Goal: Task Accomplishment & Management: Use online tool/utility

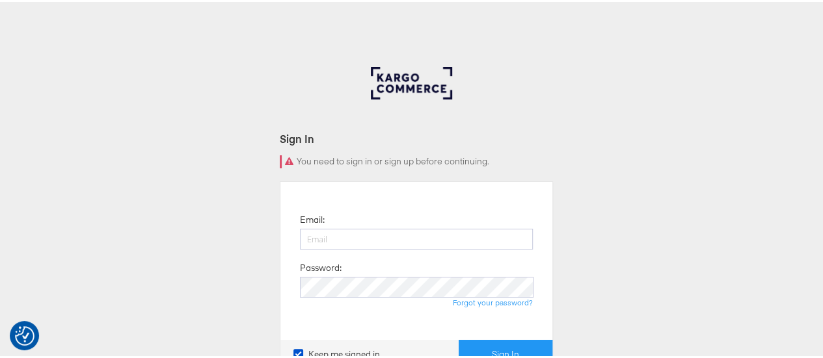
type input "yash.dagor@dentsu.com"
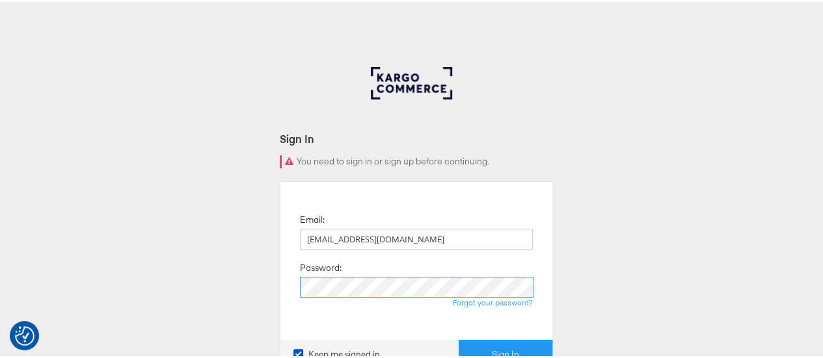
click at [459, 338] on button "Sign In" at bounding box center [506, 352] width 94 height 29
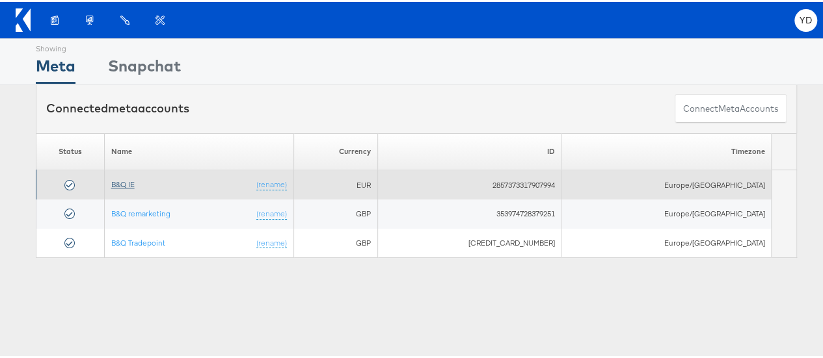
click at [134, 180] on link "B&Q IE" at bounding box center [122, 183] width 23 height 10
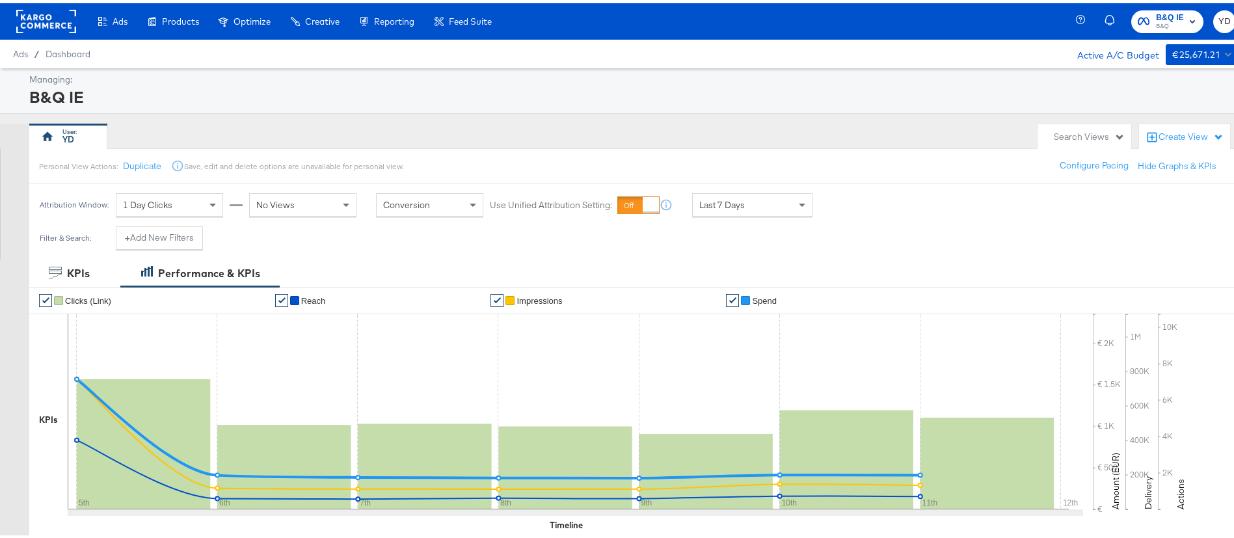
click at [0, 0] on div "Manage all your created Overlay Designs." at bounding box center [0, 0] width 0 height 0
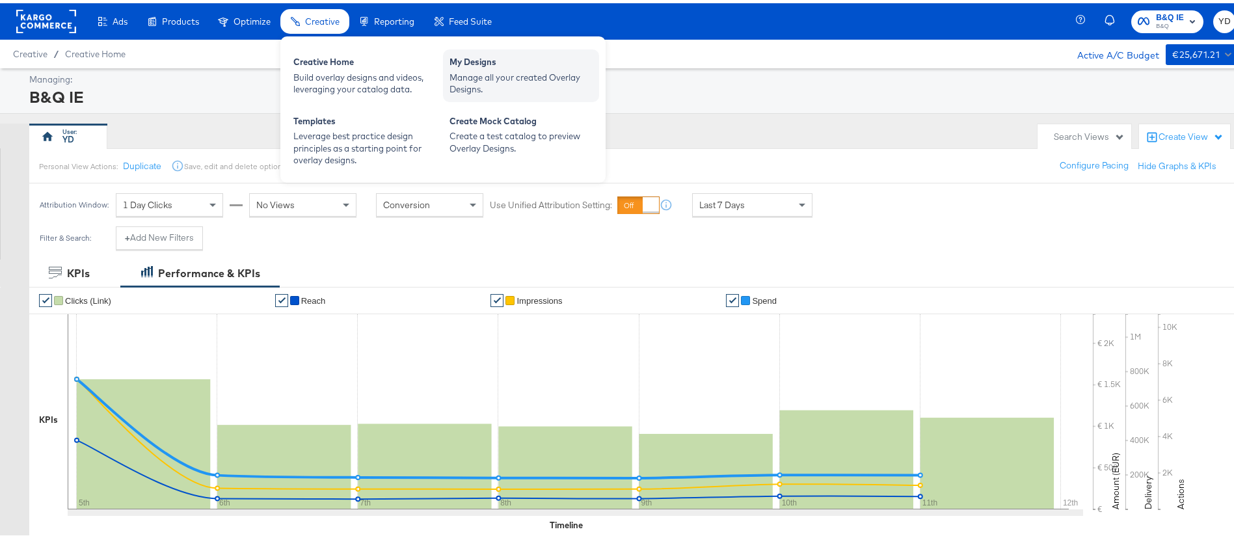
click at [532, 55] on div "My Designs" at bounding box center [520, 61] width 143 height 16
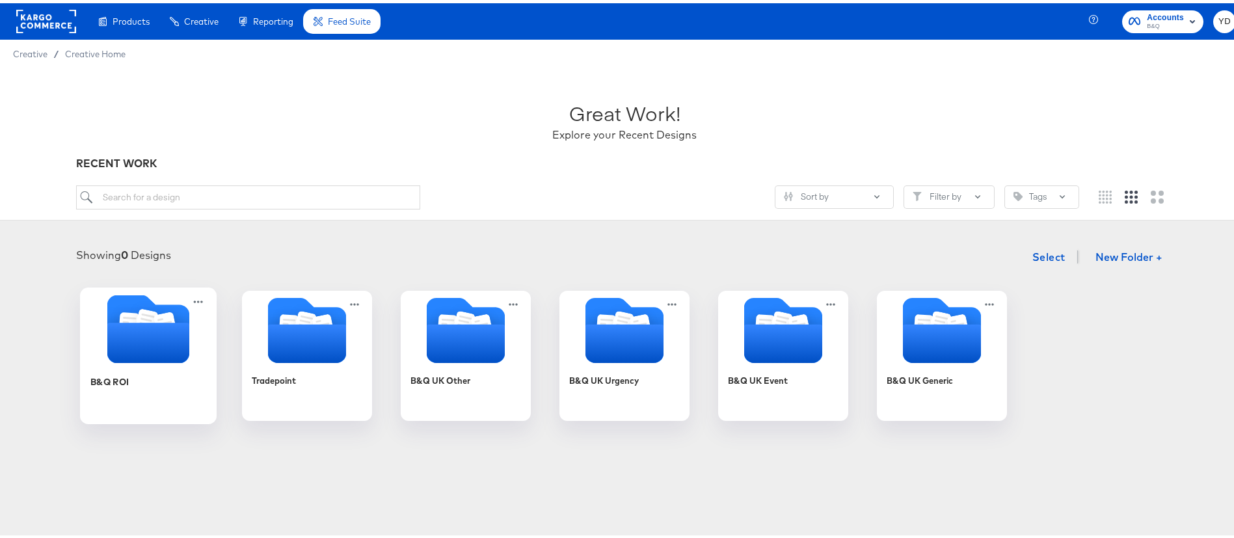
click at [139, 349] on icon "Folder" at bounding box center [148, 339] width 82 height 40
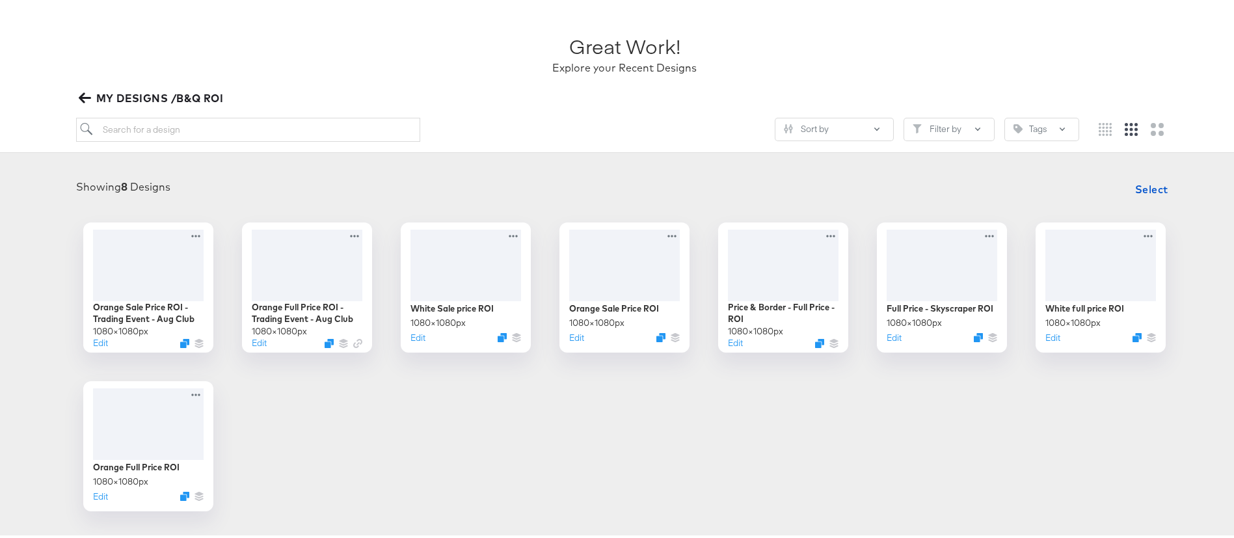
scroll to position [98, 0]
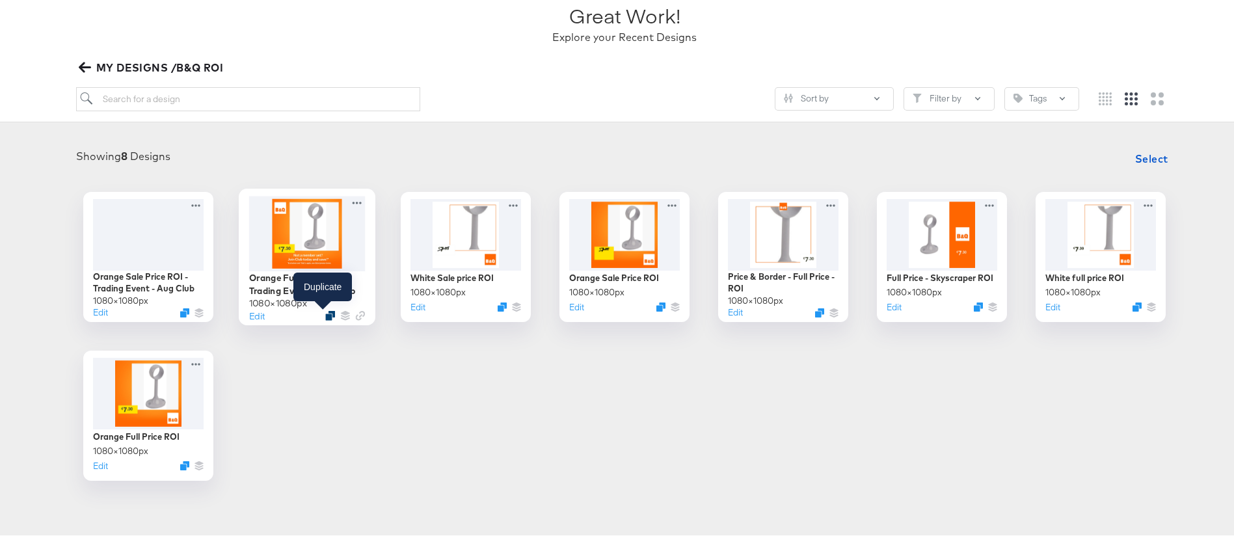
click at [325, 313] on icon "Duplicate" at bounding box center [330, 312] width 10 height 10
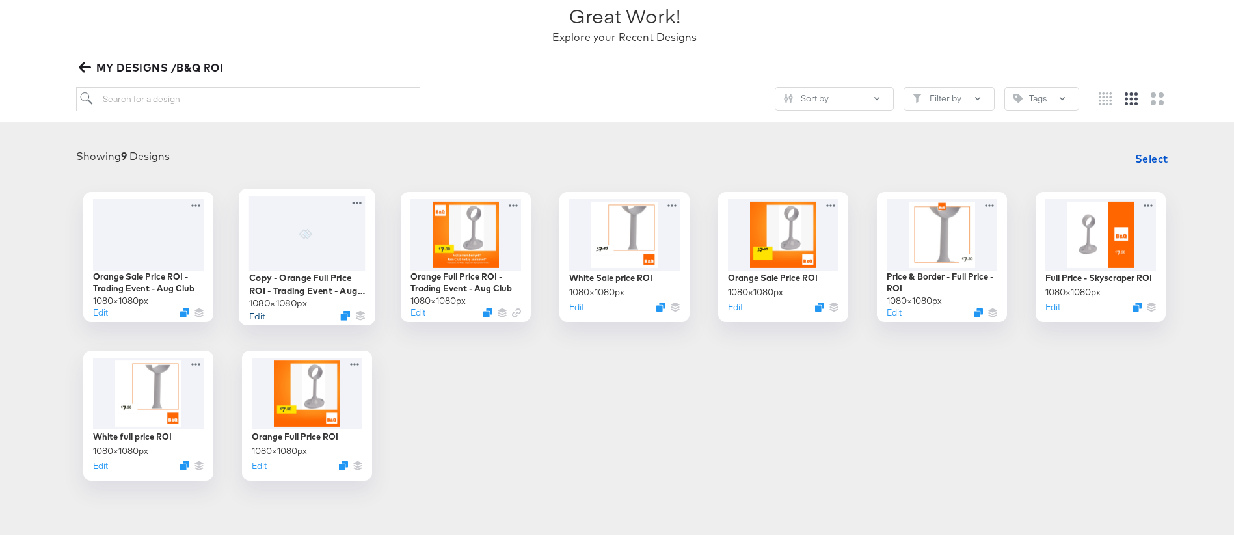
click at [252, 313] on button "Edit" at bounding box center [257, 312] width 16 height 12
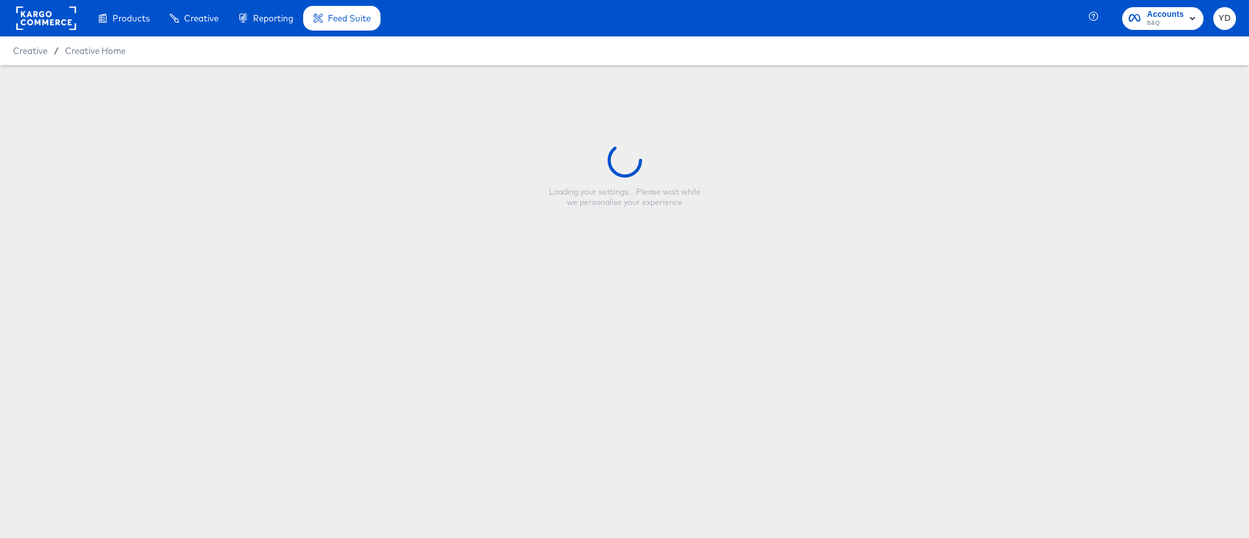
type input "Copy - Orange Full Price ROI - Trading Event - Aug Club"
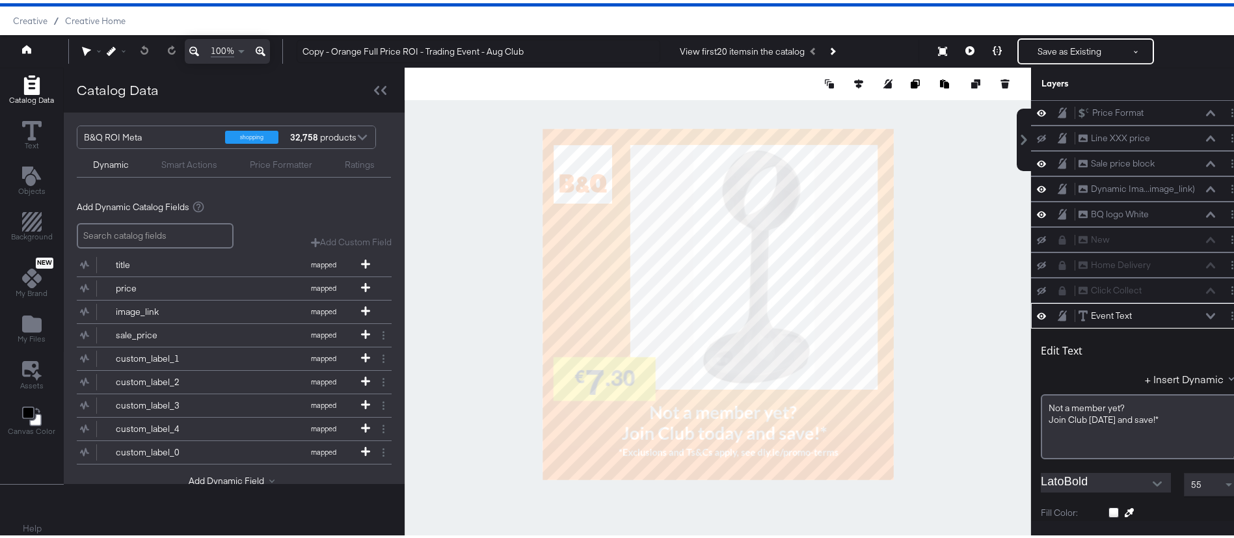
scroll to position [203, 0]
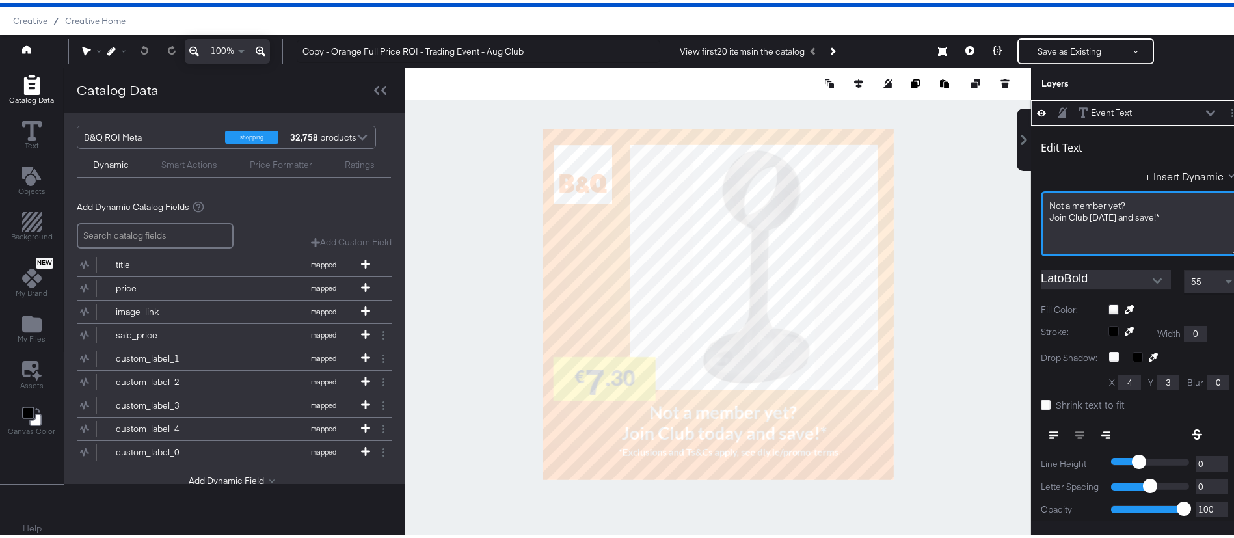
click at [1156, 213] on div "Join Club [DATE] and save!*" at bounding box center [1139, 214] width 181 height 12
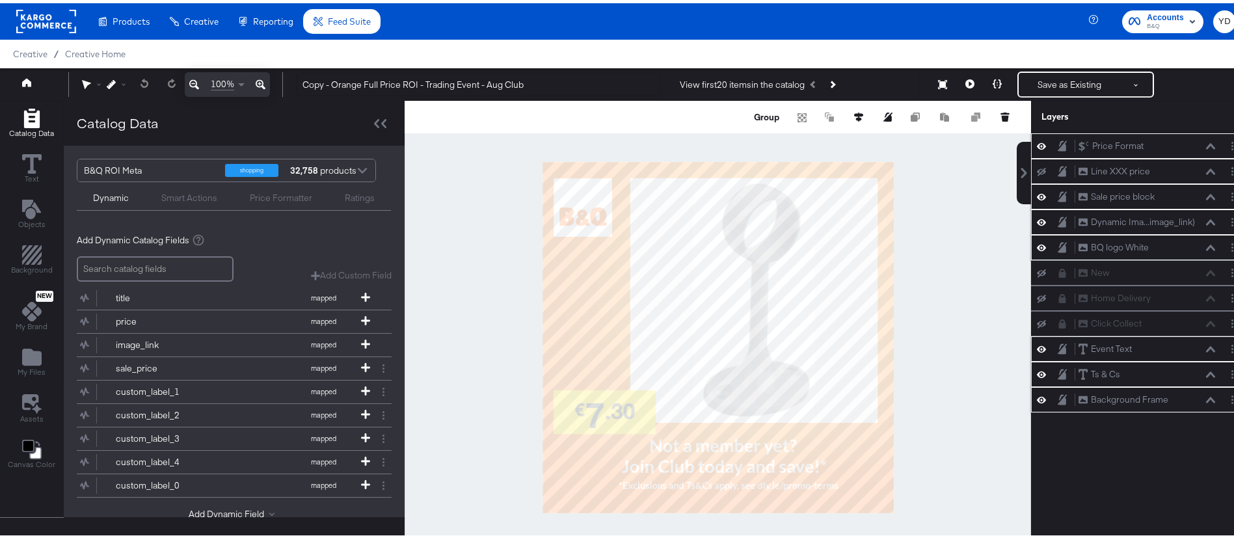
scroll to position [33, 0]
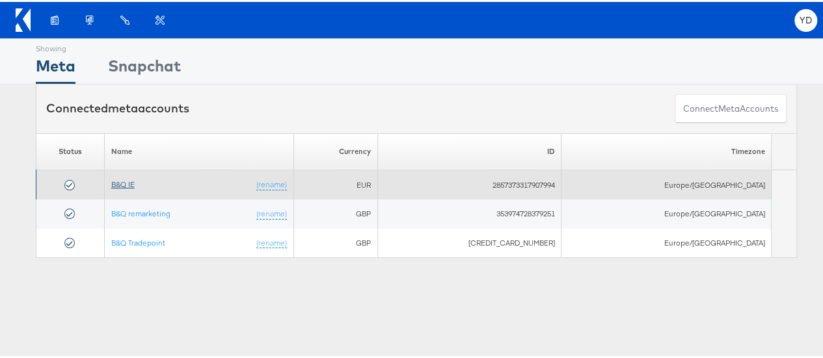
click at [131, 180] on link "B&Q IE" at bounding box center [122, 183] width 23 height 10
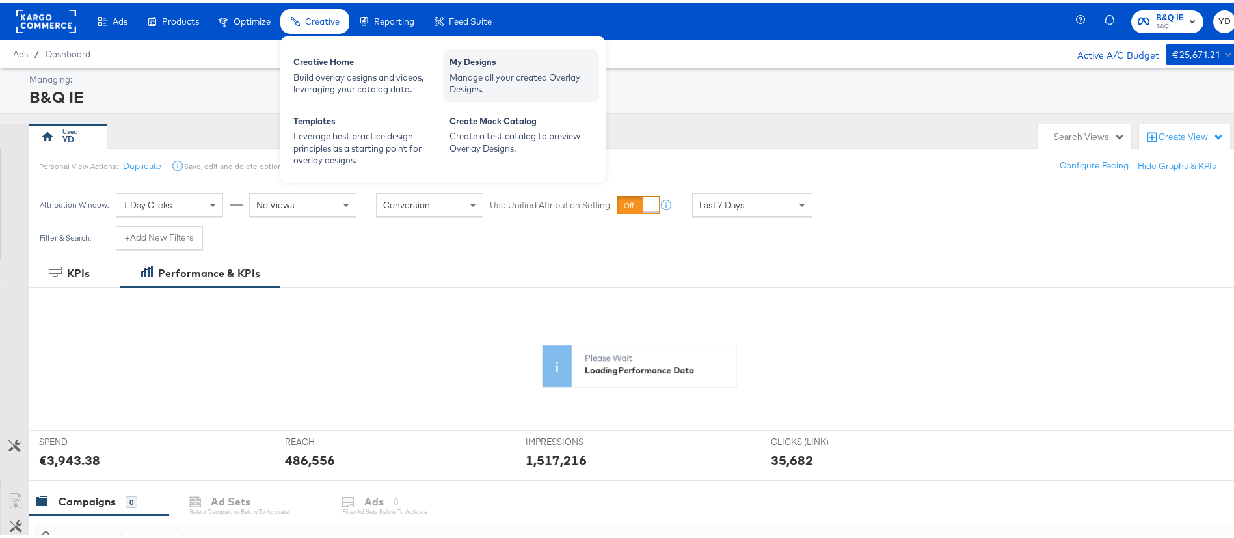
click at [530, 72] on div "Manage all your created Overlay Designs." at bounding box center [520, 80] width 143 height 24
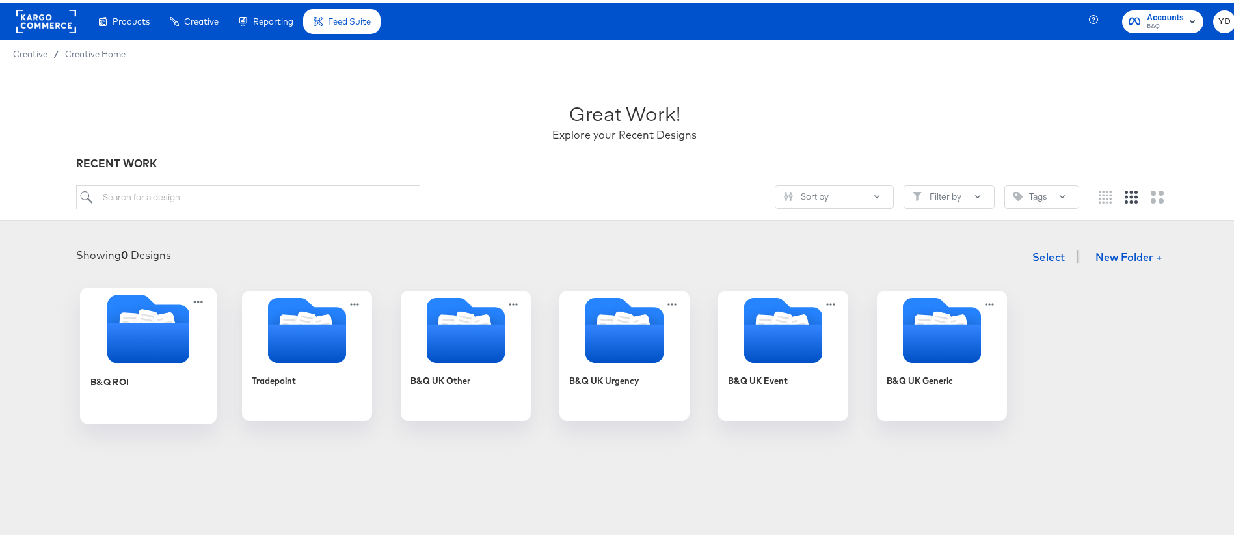
click at [128, 380] on div "B&Q ROI" at bounding box center [148, 388] width 116 height 50
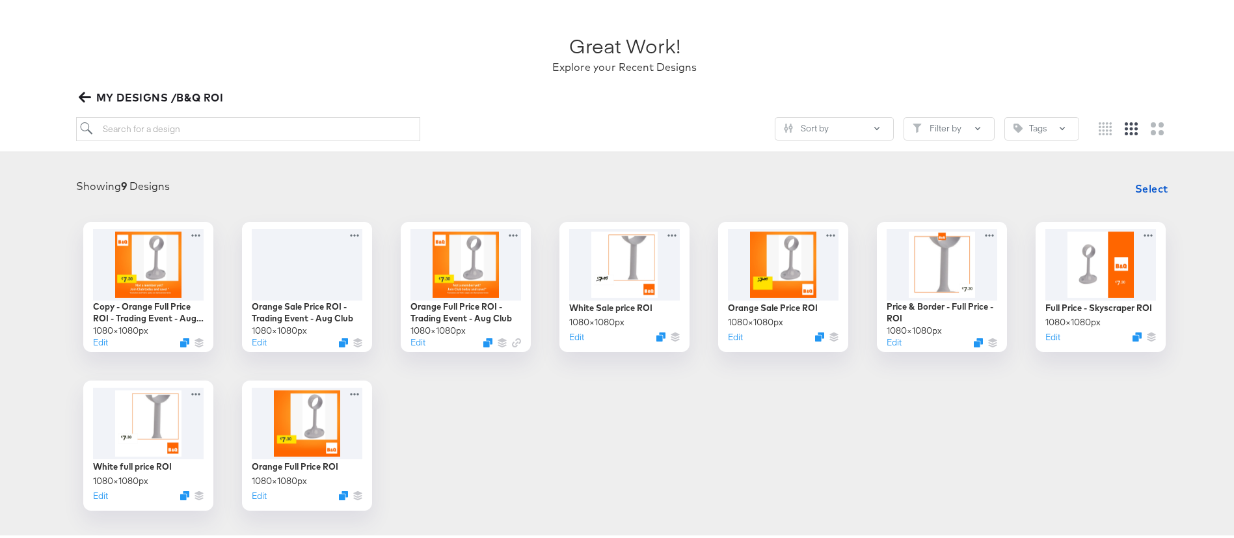
scroll to position [98, 0]
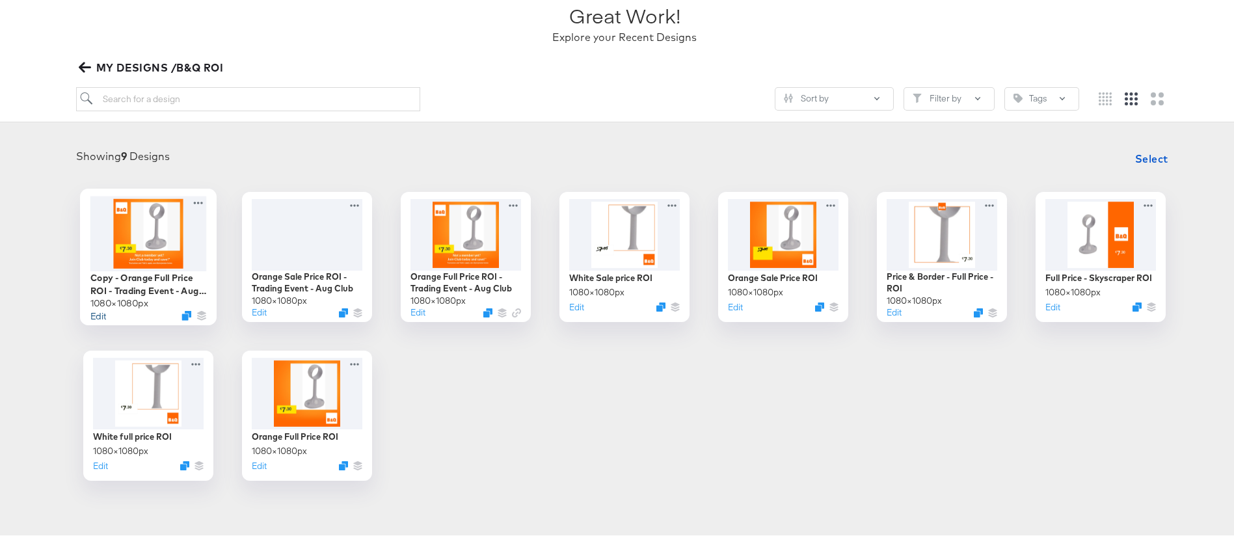
click at [92, 313] on button "Edit" at bounding box center [98, 312] width 16 height 12
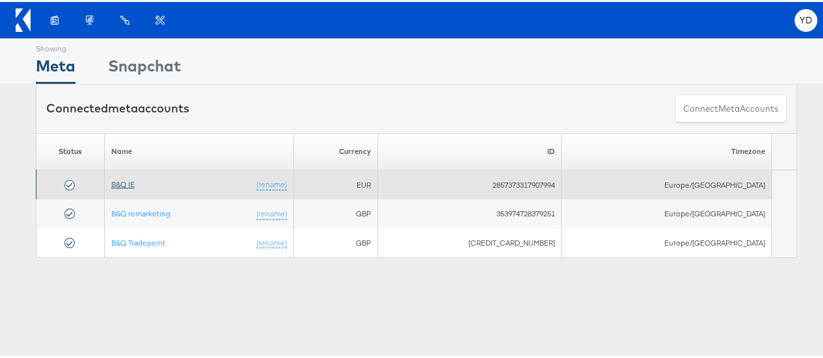
click at [135, 183] on link "B&Q IE" at bounding box center [122, 183] width 23 height 10
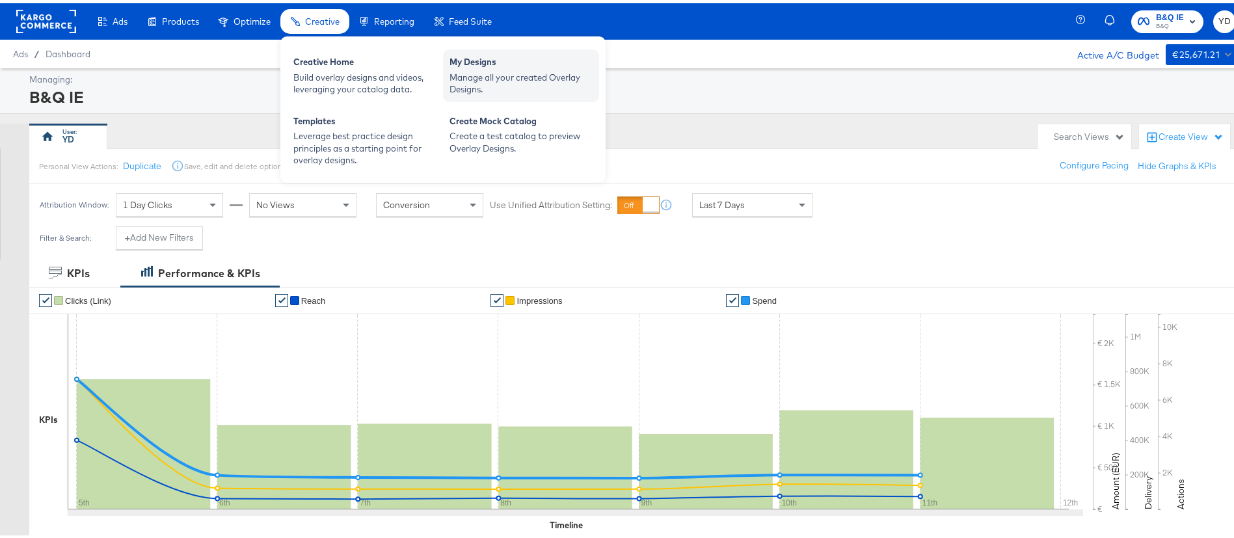
click at [483, 68] on div "Manage all your created Overlay Designs." at bounding box center [520, 80] width 143 height 24
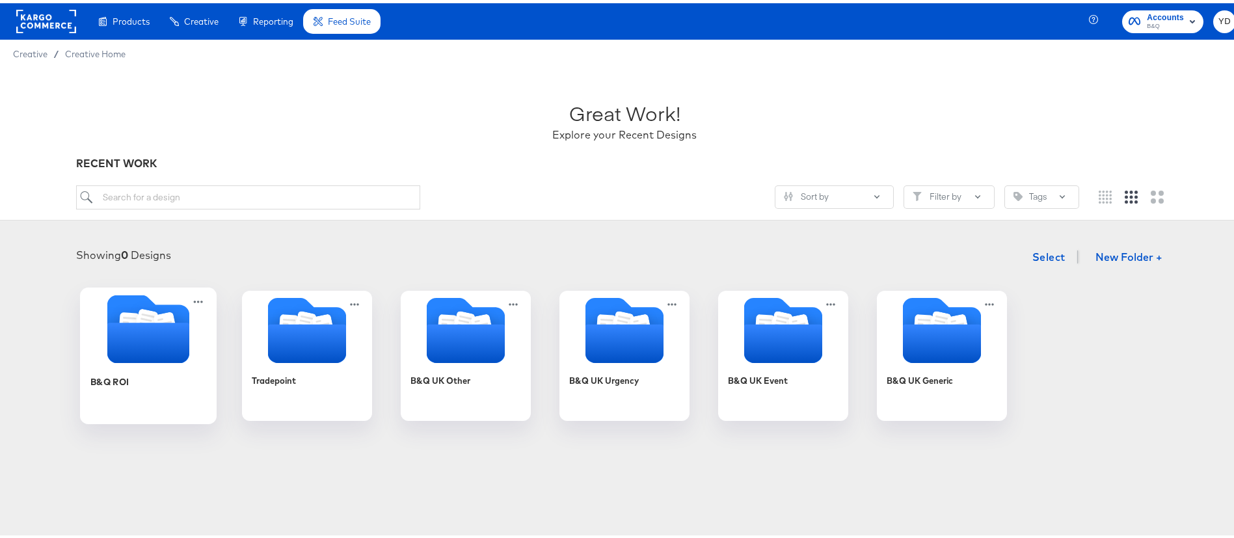
click at [135, 363] on div "B&Q ROI" at bounding box center [148, 388] width 116 height 50
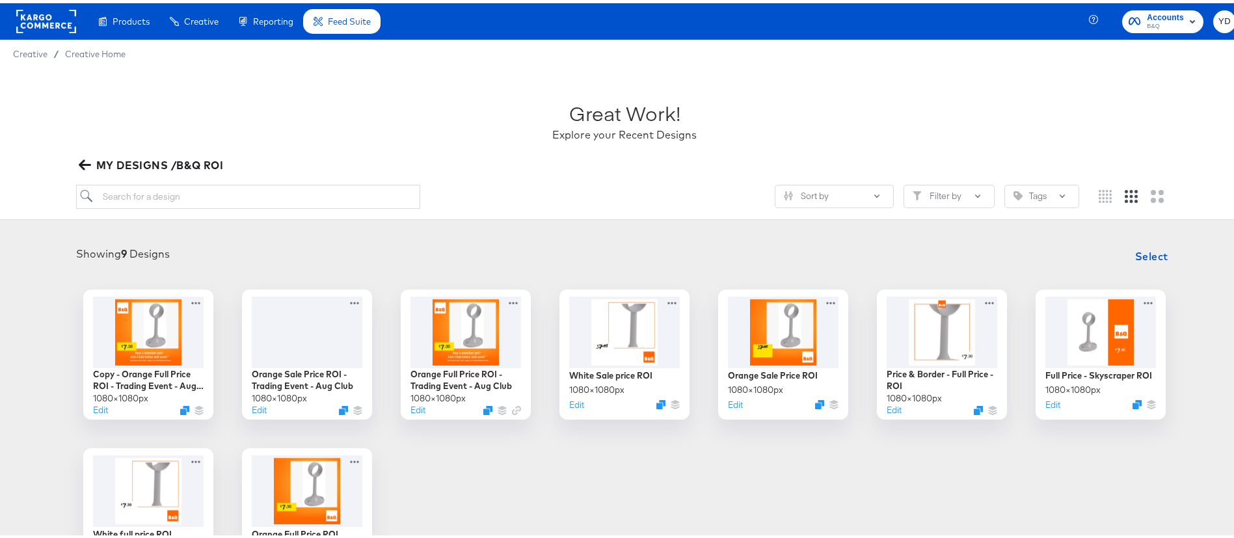
click at [472, 449] on div "Copy - Orange Full Price ROI - Trading Event - Aug Club 1080 × 1080 px Edit Ora…" at bounding box center [624, 430] width 1223 height 289
click at [94, 406] on button "Edit" at bounding box center [98, 409] width 16 height 12
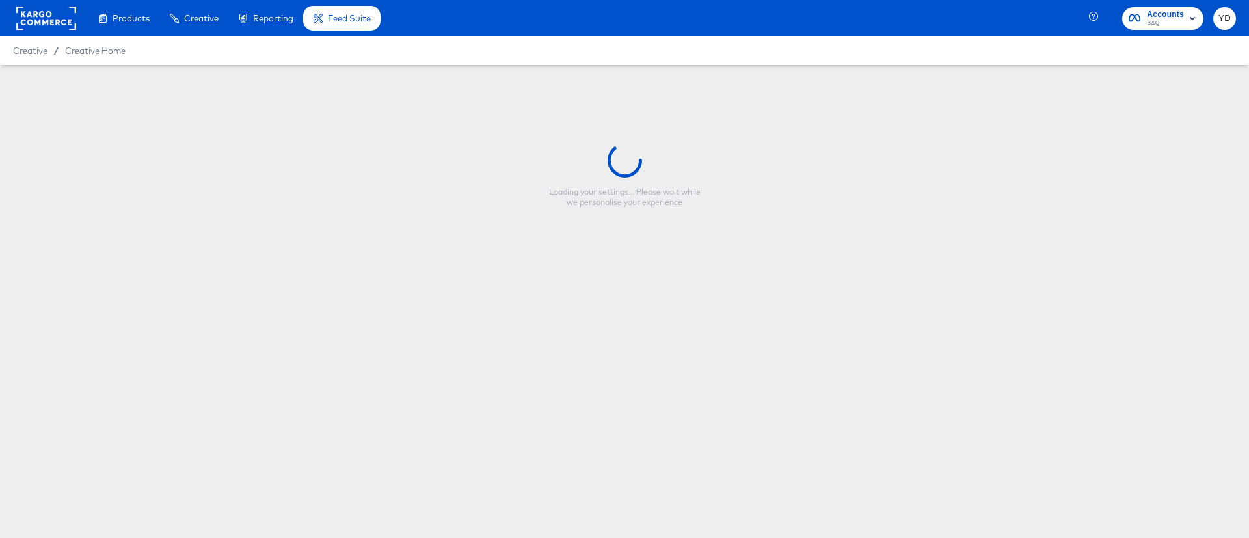
type input "Copy - Orange Full Price ROI - Trading Event - Aug Club"
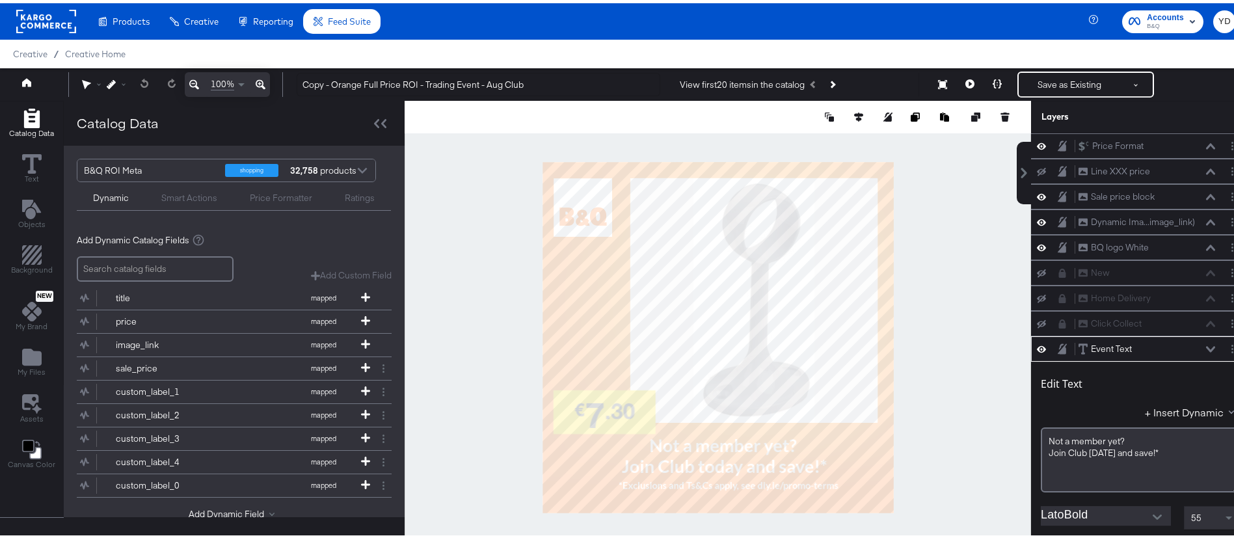
scroll to position [203, 0]
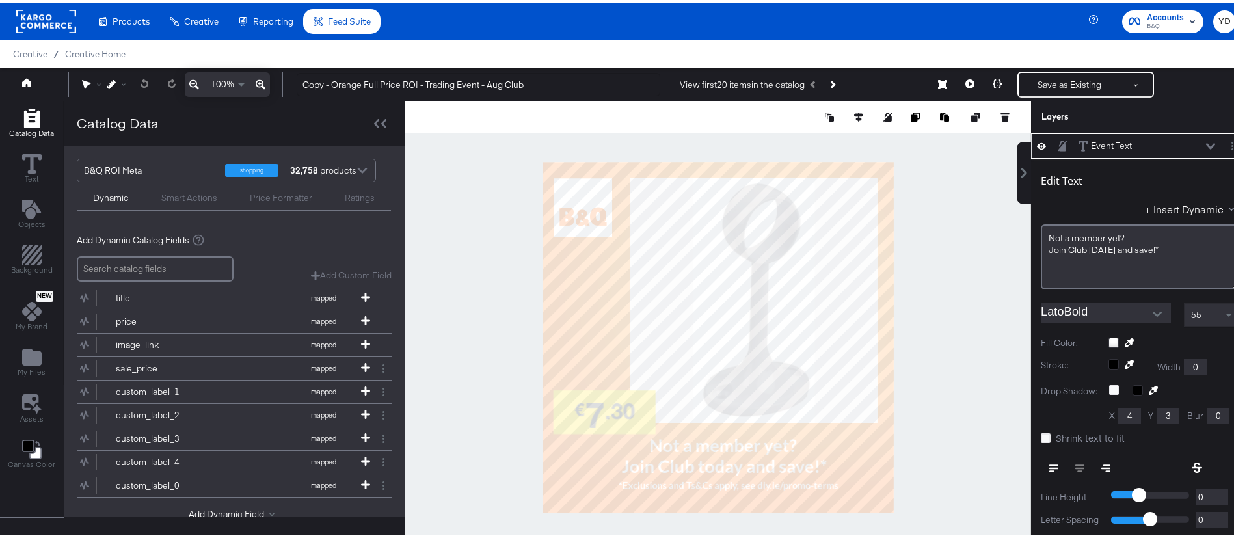
click at [931, 349] on div at bounding box center [718, 334] width 626 height 473
click at [942, 278] on div at bounding box center [718, 334] width 626 height 473
click at [1147, 245] on div "Join Club today and save!*" at bounding box center [1139, 247] width 181 height 12
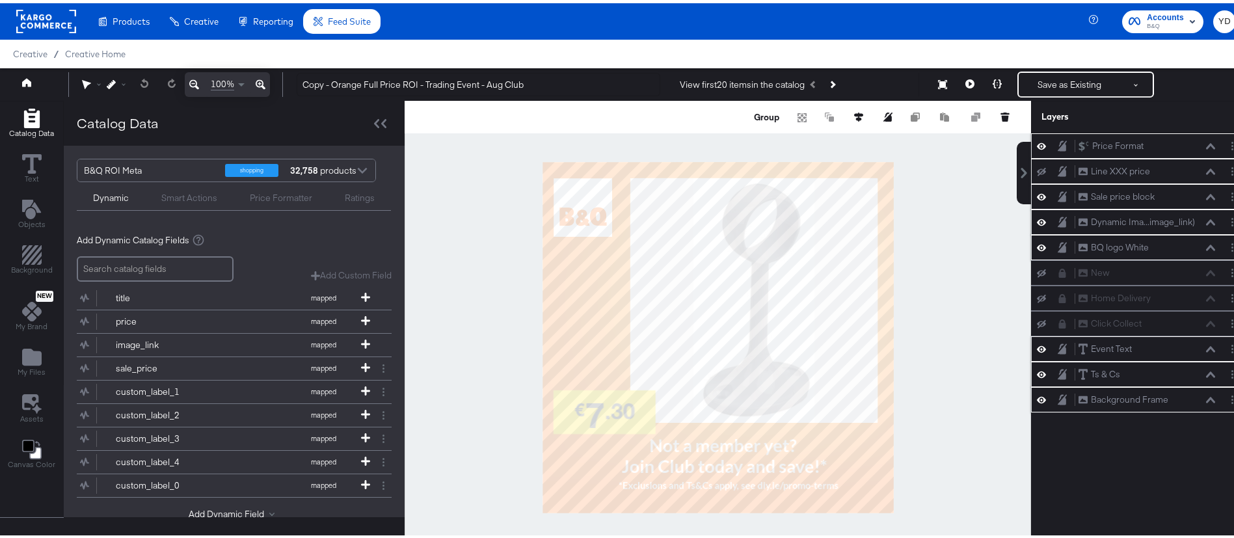
scroll to position [0, 0]
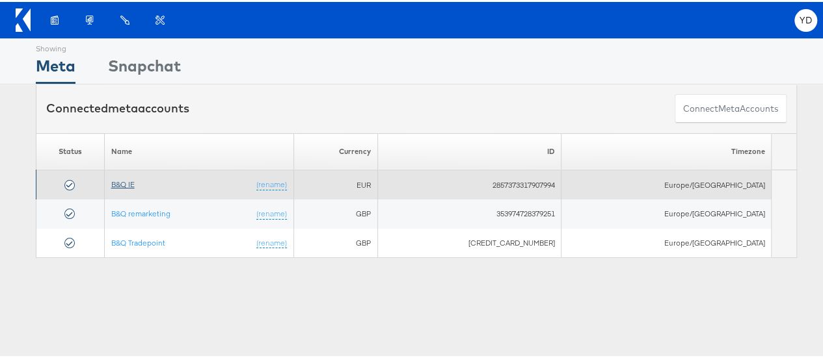
click at [129, 181] on link "B&Q IE" at bounding box center [122, 183] width 23 height 10
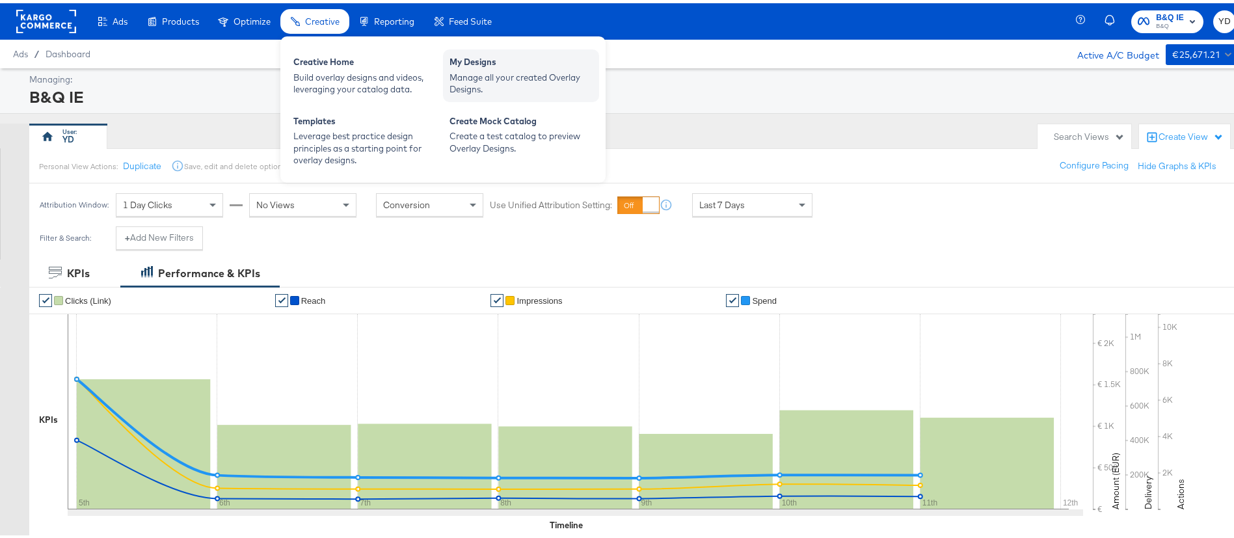
click at [495, 60] on div "My Designs" at bounding box center [520, 61] width 143 height 16
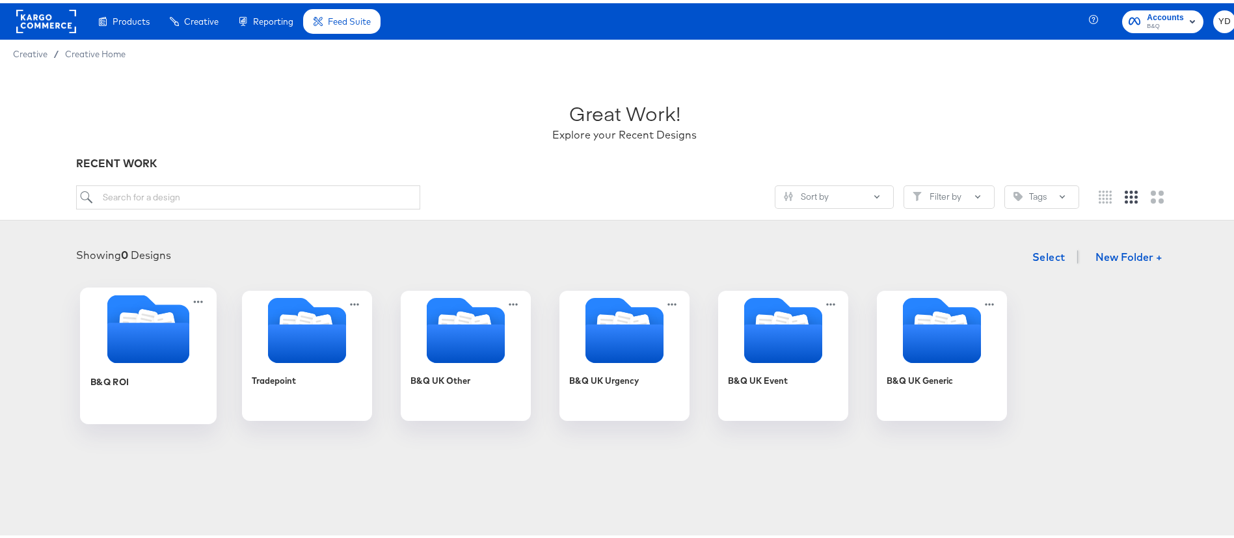
click at [118, 341] on icon "Folder" at bounding box center [148, 339] width 82 height 40
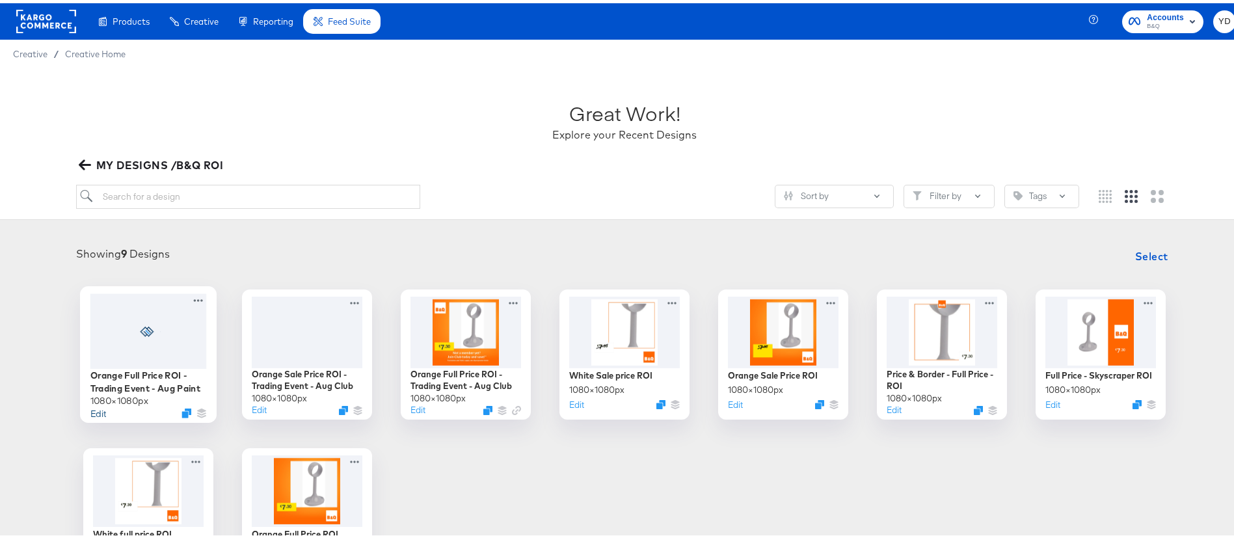
click at [94, 410] on button "Edit" at bounding box center [98, 409] width 16 height 12
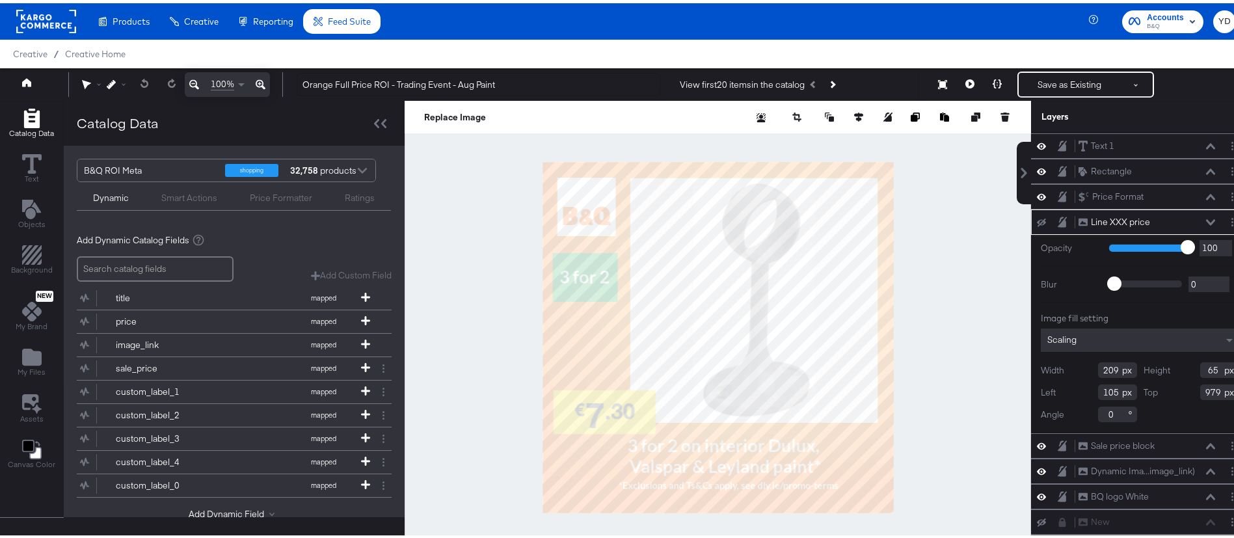
click at [456, 363] on div at bounding box center [718, 334] width 626 height 473
